Goal: Use online tool/utility: Utilize a website feature to perform a specific function

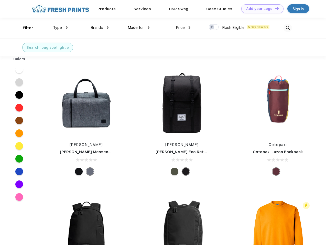
click at [260, 9] on link "Add your Logo Design Tool" at bounding box center [262, 8] width 42 height 9
click at [0, 0] on div "Design Tool" at bounding box center [0, 0] width 0 height 0
click at [274, 8] on link "Add your Logo Design Tool" at bounding box center [262, 8] width 42 height 9
click at [25, 28] on div "Filter" at bounding box center [28, 28] width 10 height 6
click at [60, 28] on span "Type" at bounding box center [57, 27] width 9 height 5
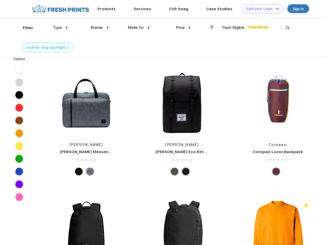
click at [99, 28] on span "Brands" at bounding box center [96, 27] width 12 height 5
click at [139, 28] on span "Made for" at bounding box center [136, 27] width 16 height 5
click at [183, 28] on span "Price" at bounding box center [180, 27] width 9 height 5
click at [214, 27] on div at bounding box center [214, 27] width 10 height 6
click at [212, 27] on input "checkbox" at bounding box center [210, 25] width 3 height 3
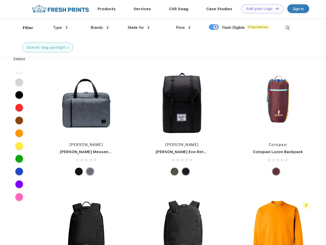
click at [287, 28] on img at bounding box center [287, 28] width 8 height 8
